Goal: Task Accomplishment & Management: Manage account settings

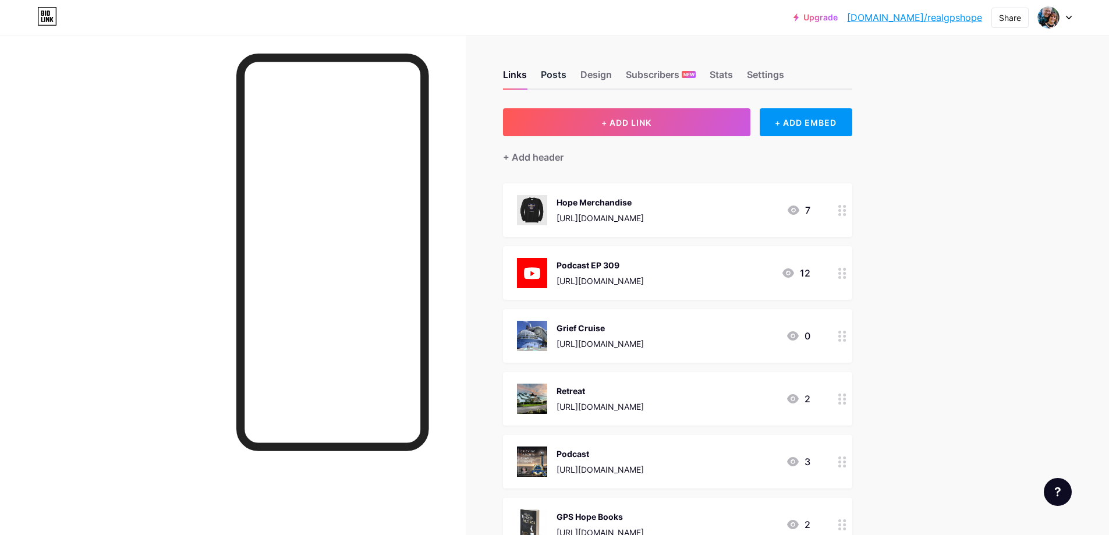
click at [555, 68] on div "Posts" at bounding box center [554, 78] width 26 height 21
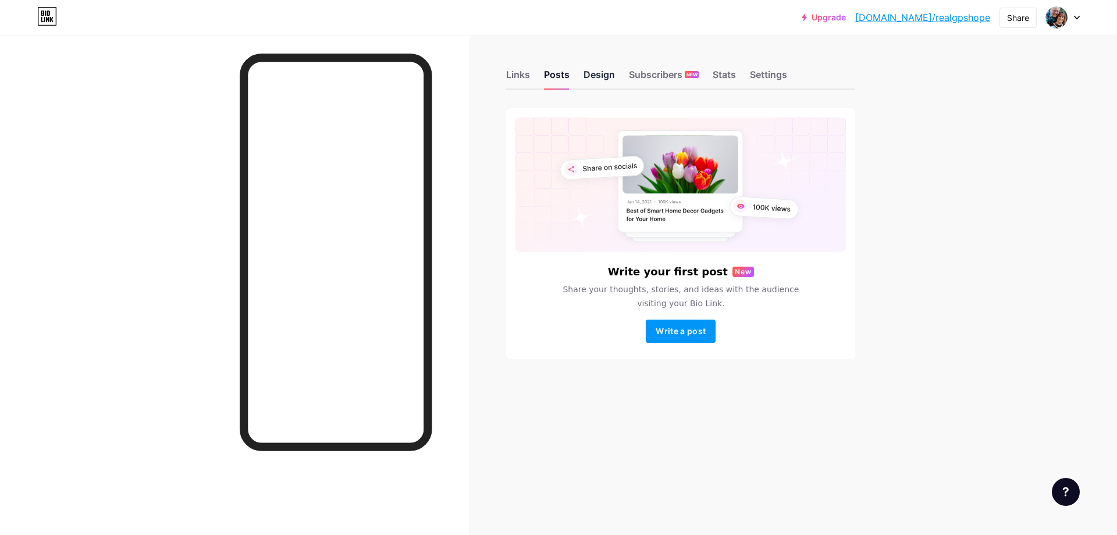
click at [609, 77] on div "Design" at bounding box center [599, 78] width 31 height 21
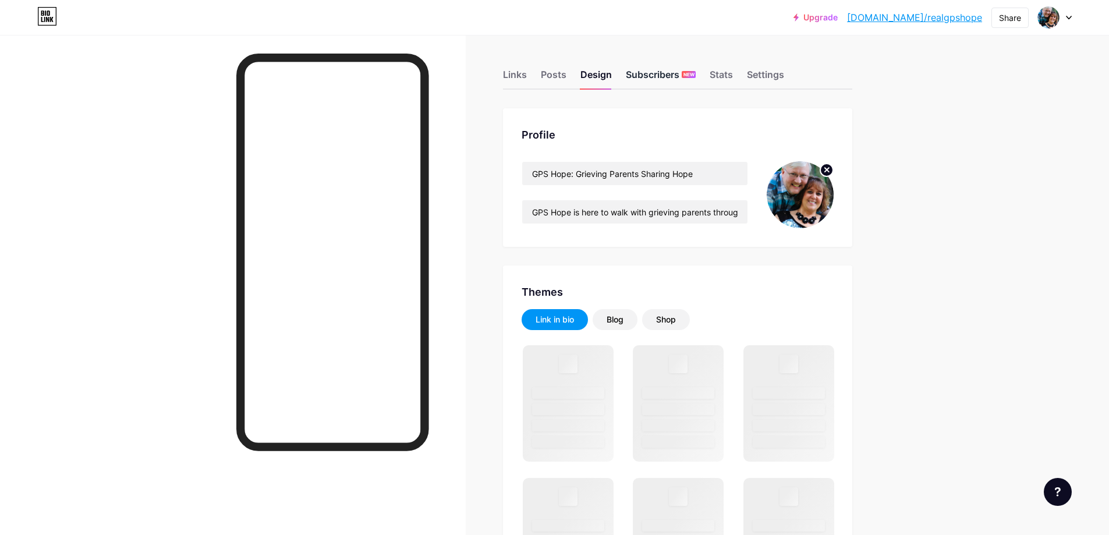
click at [640, 72] on div "Subscribers NEW" at bounding box center [661, 78] width 70 height 21
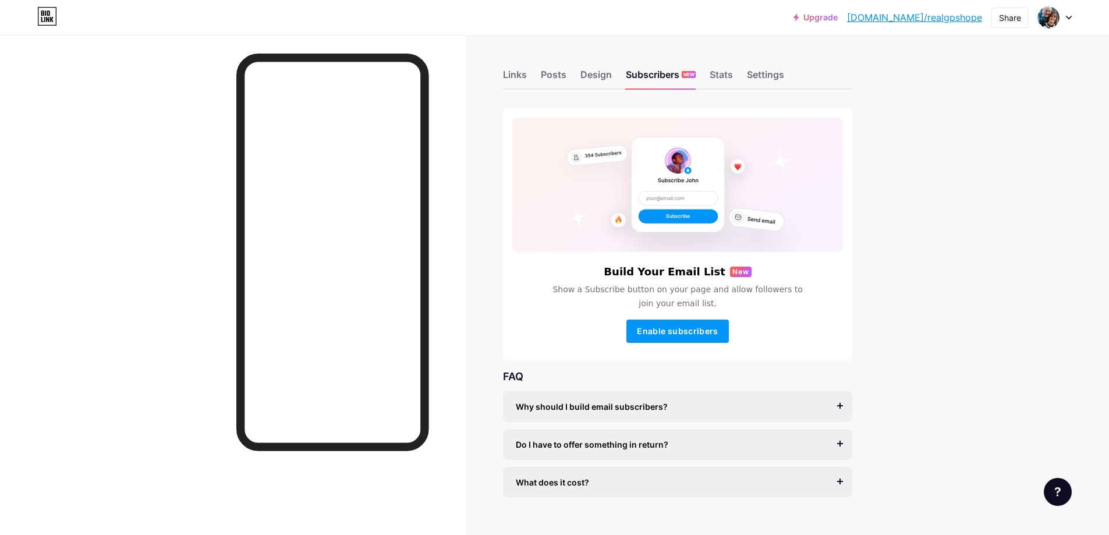
click at [709, 73] on div "Links Posts Design Subscribers NEW Stats Settings" at bounding box center [677, 69] width 349 height 41
click at [716, 73] on div "Stats" at bounding box center [720, 78] width 23 height 21
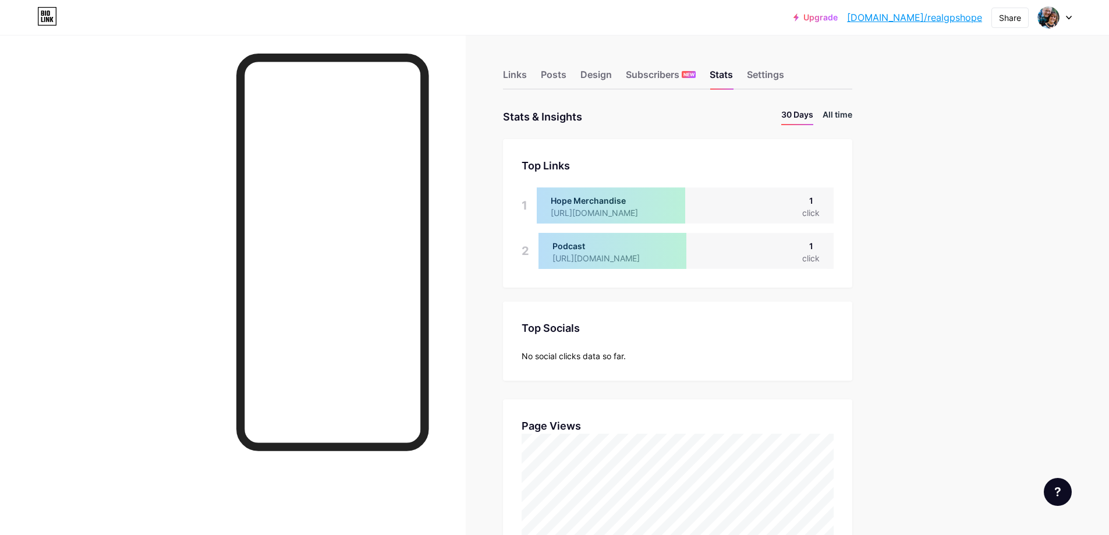
click at [838, 114] on li "All time" at bounding box center [837, 116] width 30 height 17
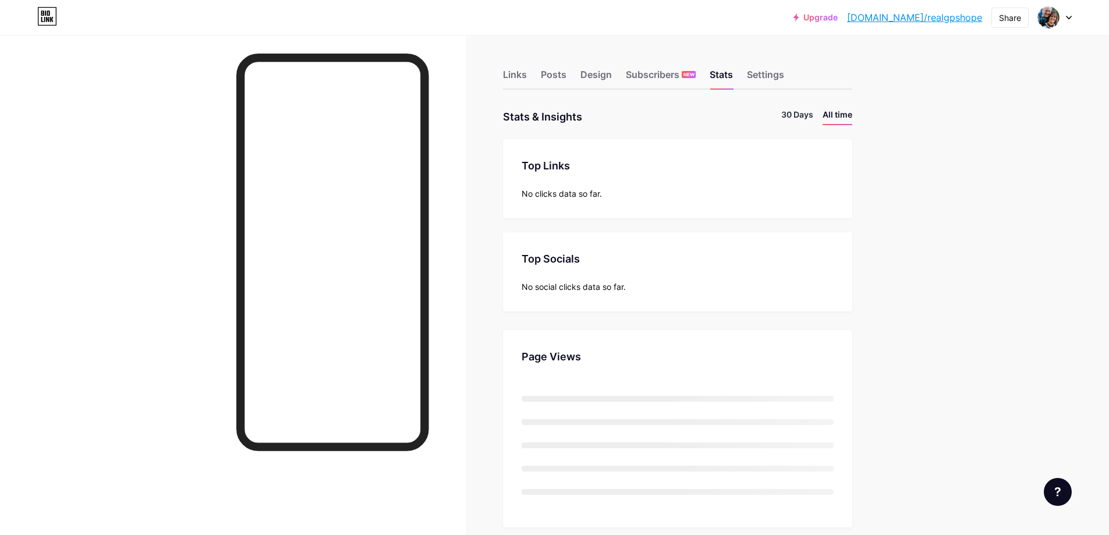
click at [798, 113] on li "30 Days" at bounding box center [797, 116] width 32 height 17
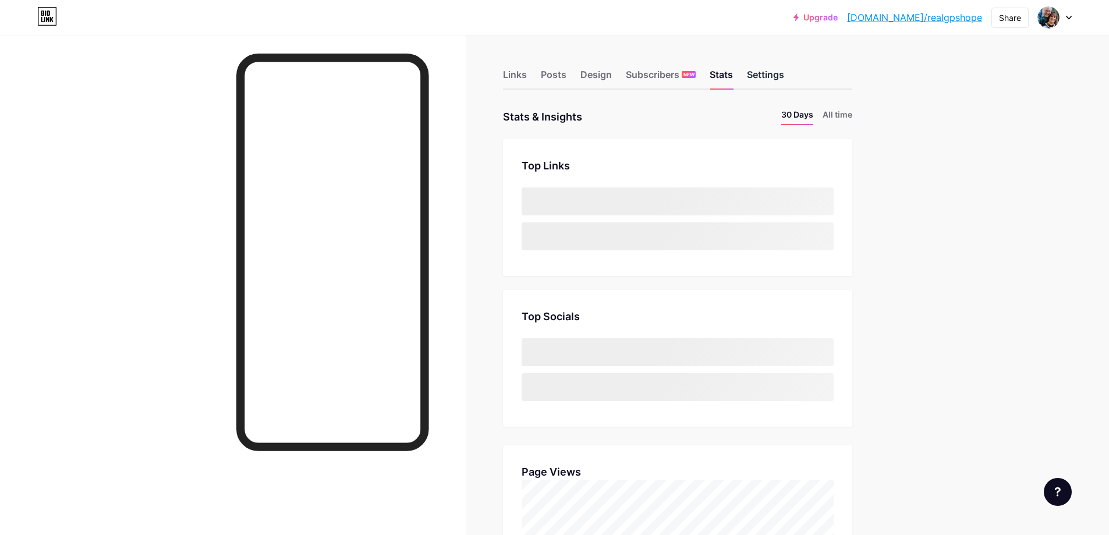
scroll to position [535, 1109]
click at [778, 71] on div "Settings" at bounding box center [765, 78] width 37 height 21
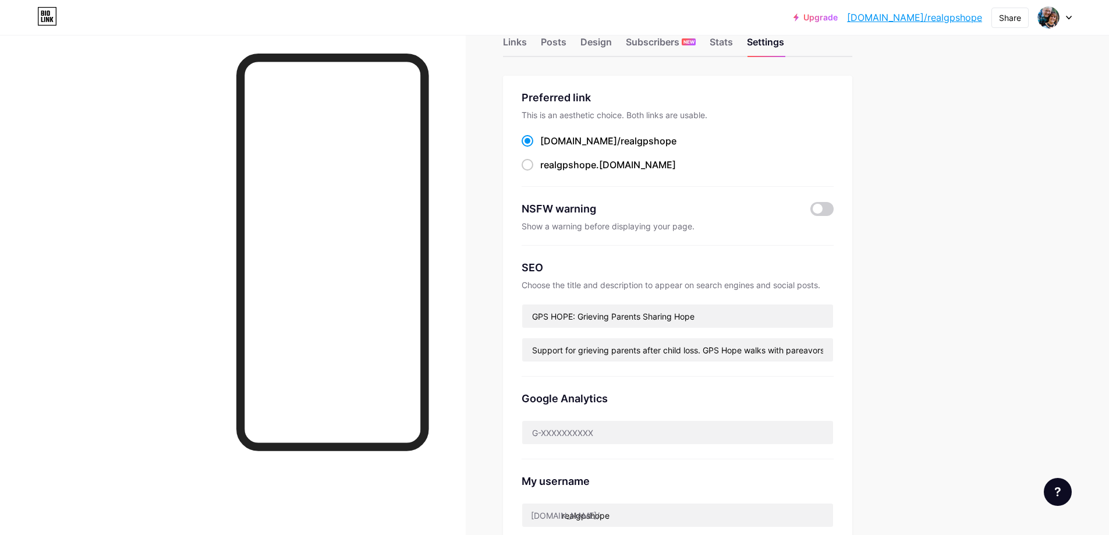
scroll to position [58, 0]
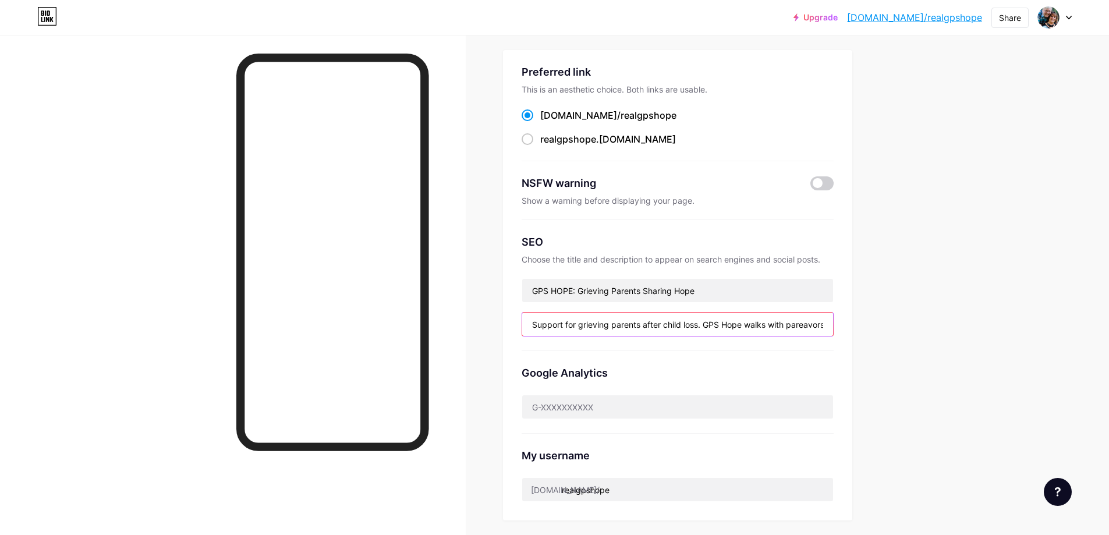
click at [579, 330] on input "Support for grieving parents after child loss. GPS Hope walks with pareavors th…" at bounding box center [677, 324] width 311 height 23
click at [1020, 265] on div "Upgrade [DOMAIN_NAME]/realgp... [DOMAIN_NAME]/realgpshope Share Switch accounts…" at bounding box center [554, 397] width 1109 height 911
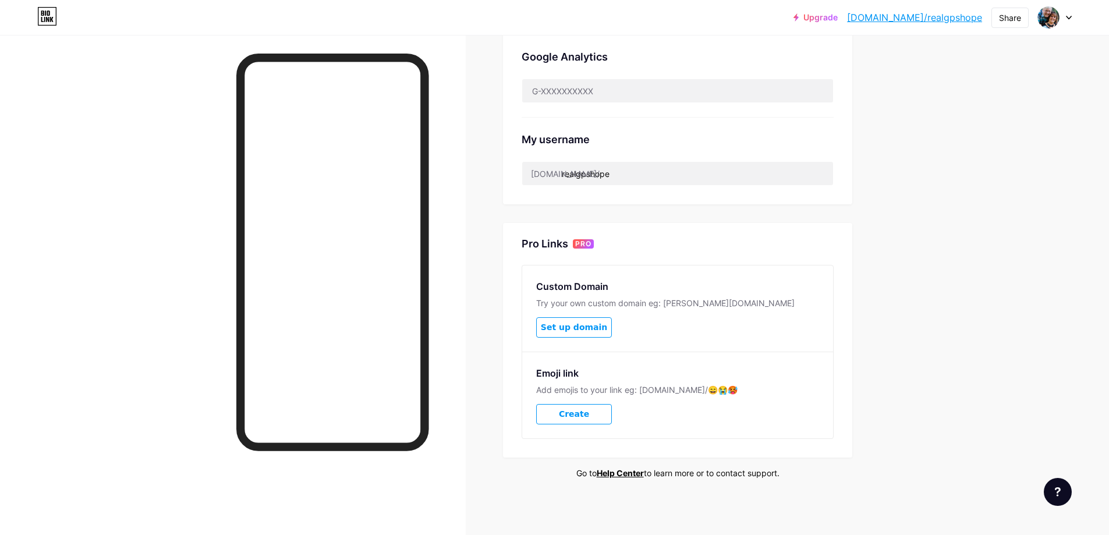
scroll to position [375, 0]
